Goal: Task Accomplishment & Management: Manage account settings

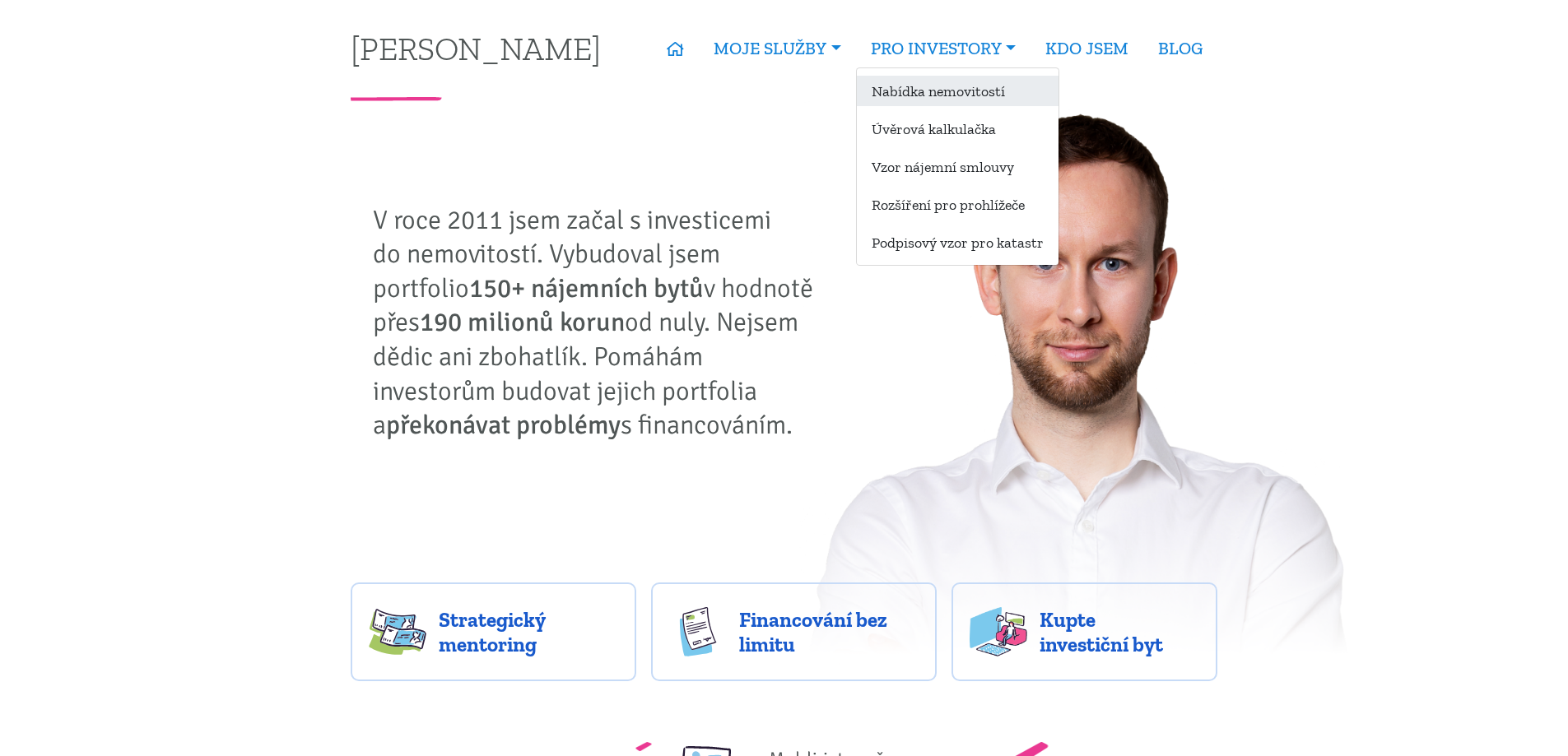
click at [899, 94] on link "Nabídka nemovitostí" at bounding box center [957, 91] width 202 height 31
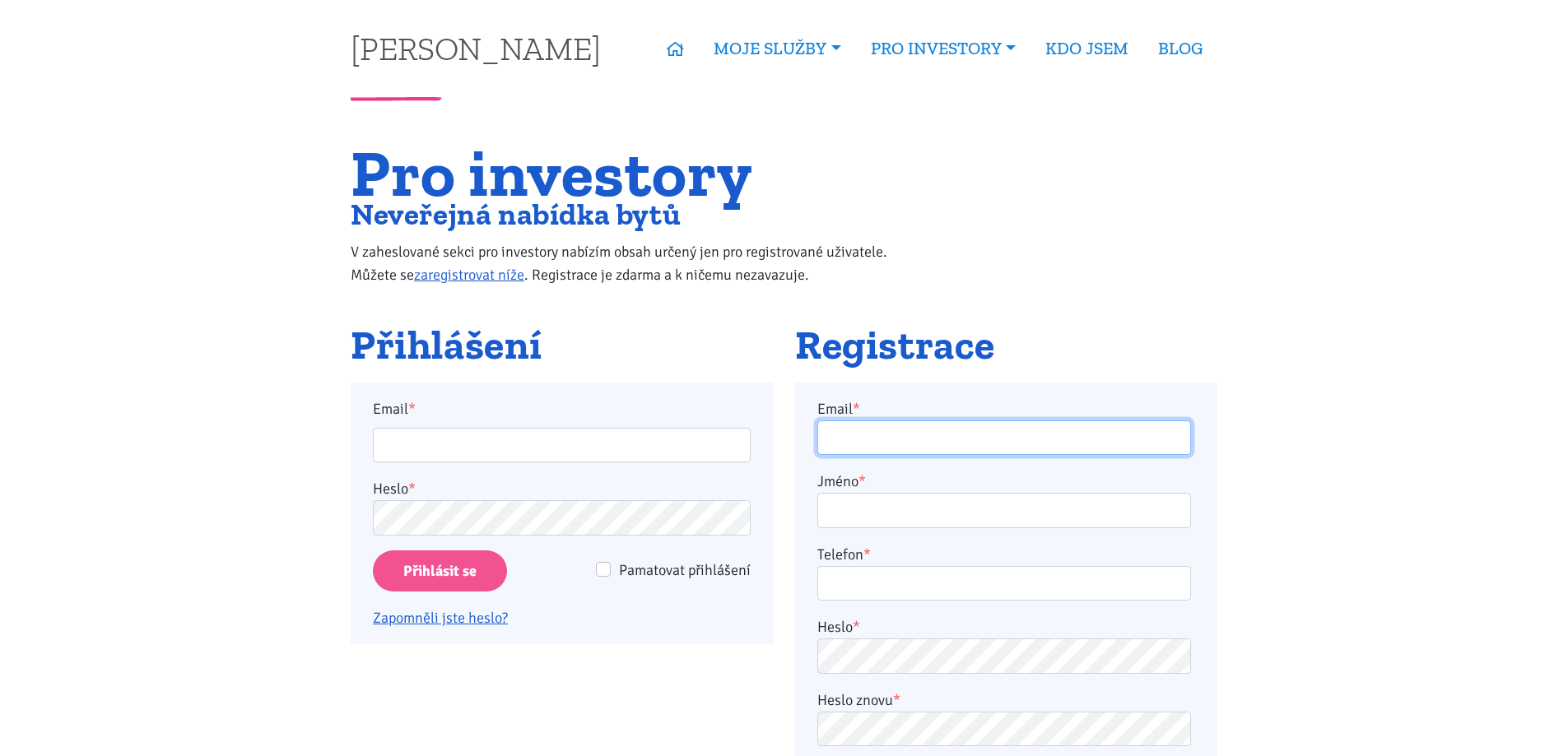
type input "[PERSON_NAME][EMAIL_ADDRESS][DOMAIN_NAME]"
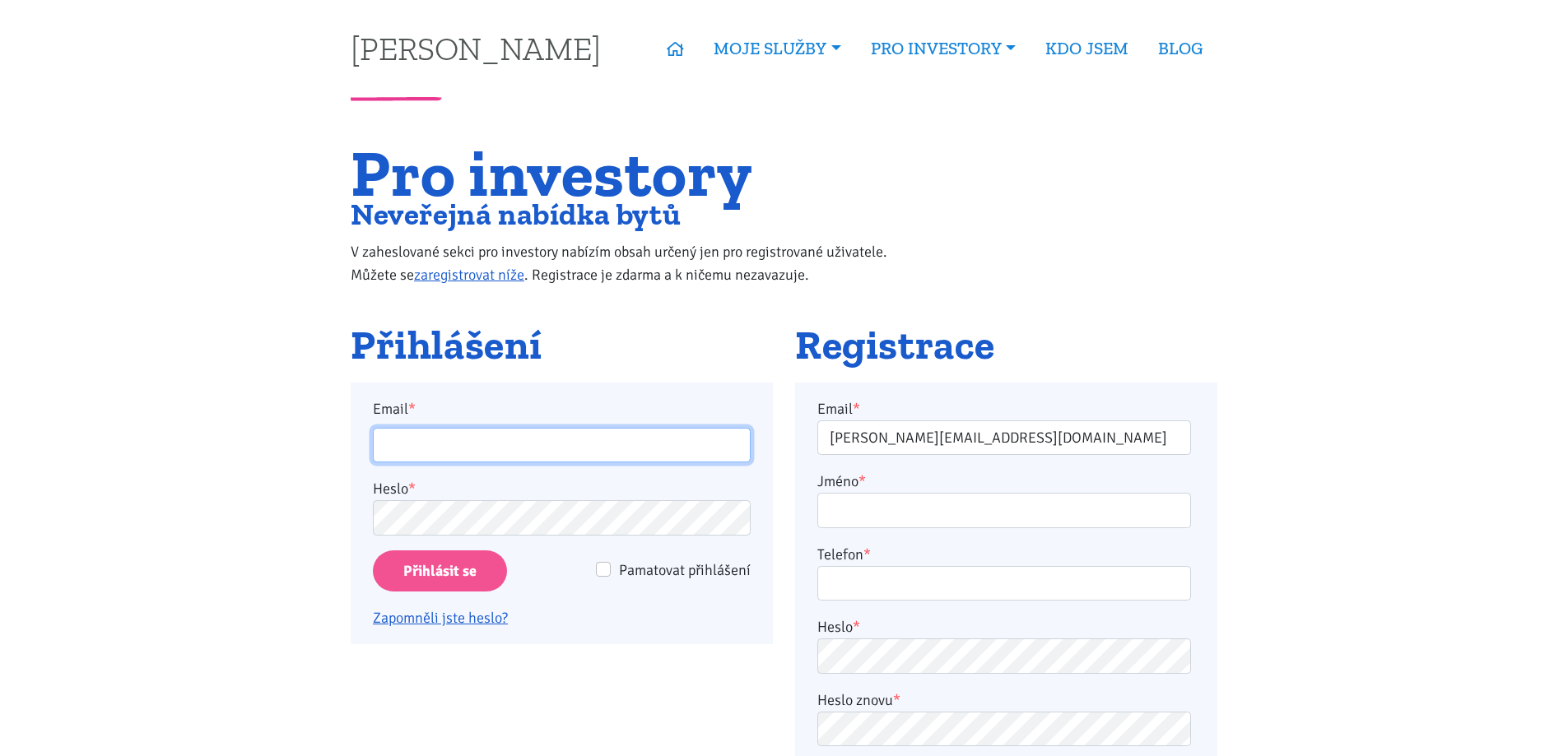
type input "[PERSON_NAME][EMAIL_ADDRESS][DOMAIN_NAME]"
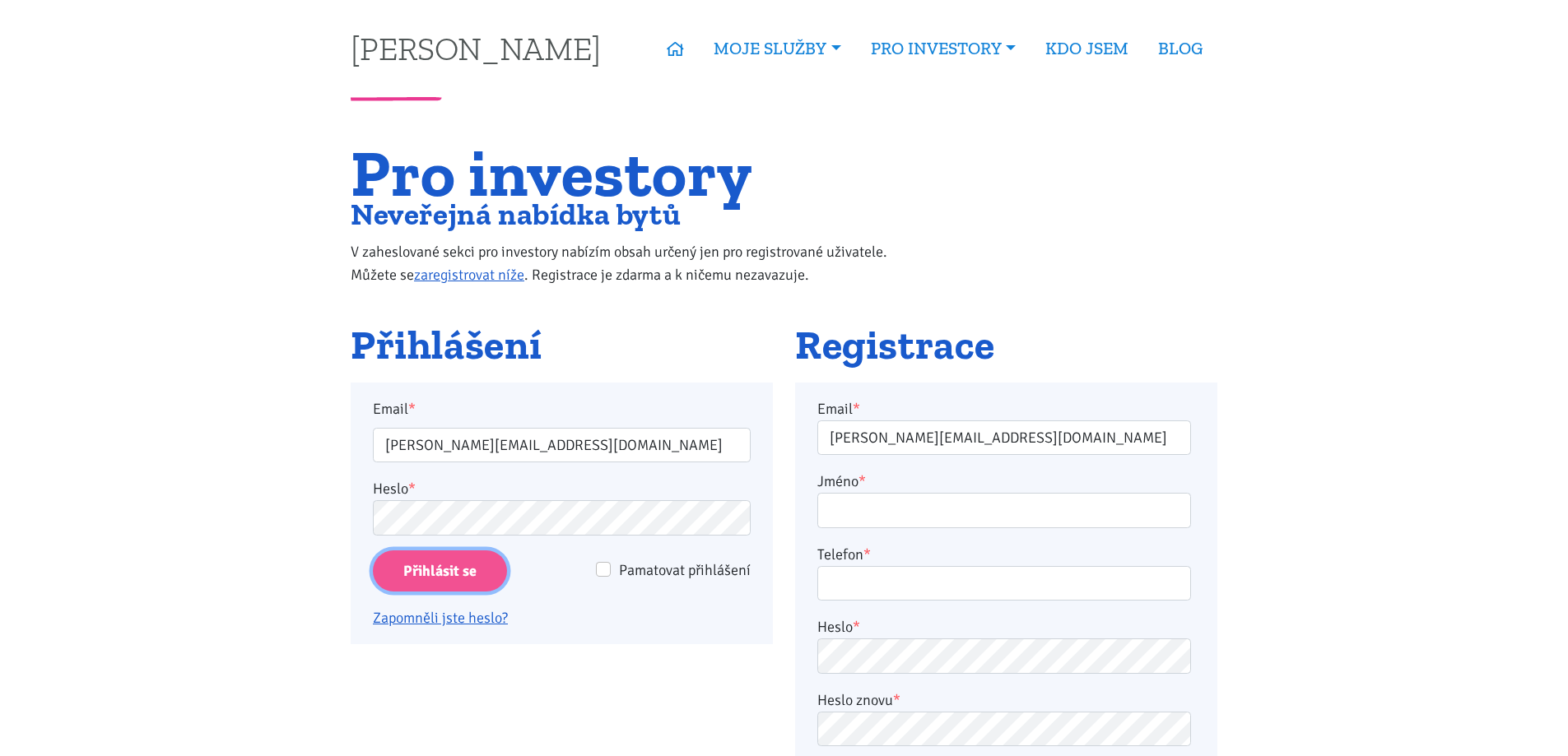
click at [432, 557] on input "Přihlásit se" at bounding box center [440, 571] width 134 height 42
